Goal: Navigation & Orientation: Find specific page/section

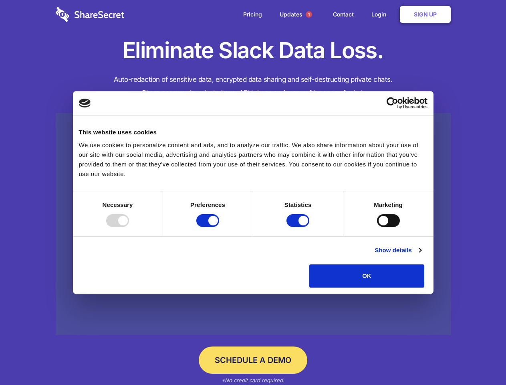
click at [129, 227] on div at bounding box center [117, 220] width 23 height 13
click at [219, 227] on input "Preferences" at bounding box center [207, 220] width 23 height 13
checkbox input "false"
click at [299, 227] on input "Statistics" at bounding box center [298, 220] width 23 height 13
checkbox input "false"
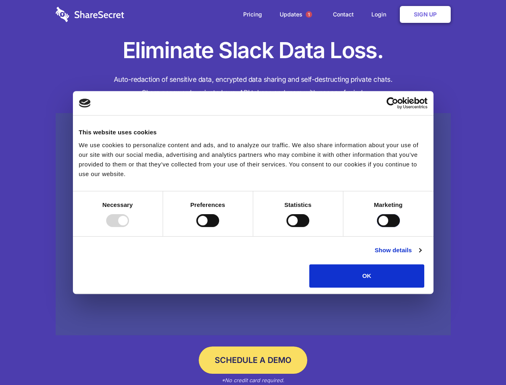
click at [377, 227] on input "Marketing" at bounding box center [388, 220] width 23 height 13
checkbox input "true"
click at [421, 255] on link "Show details" at bounding box center [398, 250] width 47 height 10
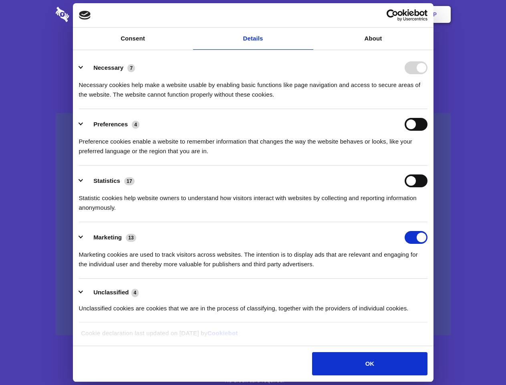
click at [428, 109] on li "Necessary 7 Necessary cookies help make a website usable by enabling basic func…" at bounding box center [253, 81] width 349 height 57
click at [309, 14] on span "1" at bounding box center [309, 14] width 6 height 6
